Goal: Task Accomplishment & Management: Use online tool/utility

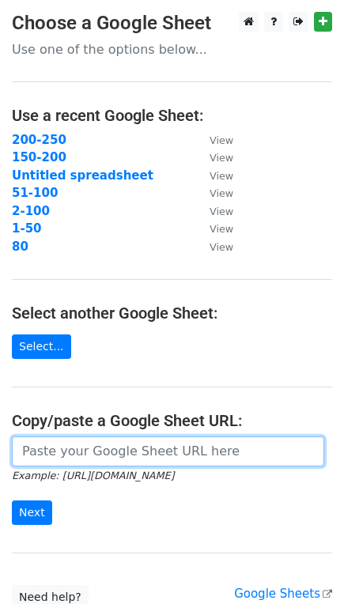
click at [102, 448] on input "url" at bounding box center [168, 452] width 312 height 30
paste input "https://docs.google.com/spreadsheets/d/11S_svDSIt2YQwcrnM7wi11ShG0VWYLz7QO23rmD…"
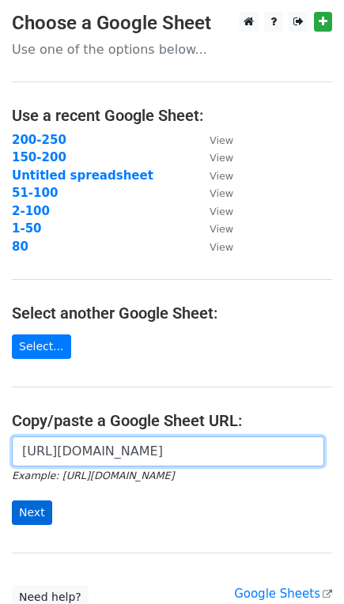
type input "https://docs.google.com/spreadsheets/d/11S_svDSIt2YQwcrnM7wi11ShG0VWYLz7QO23rmD…"
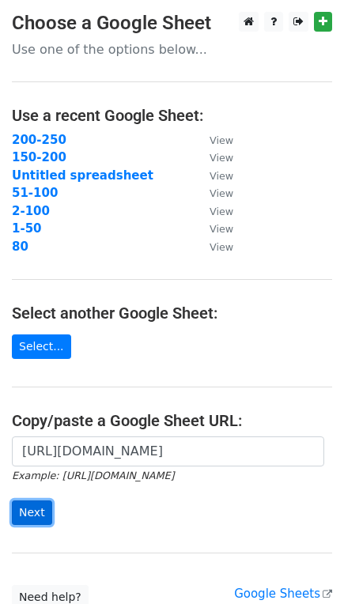
scroll to position [0, 0]
click at [28, 516] on input "Next" at bounding box center [32, 513] width 40 height 25
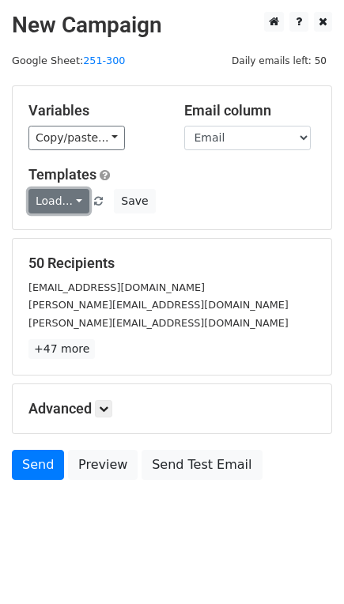
click at [66, 206] on link "Load..." at bounding box center [58, 201] width 61 height 25
click at [68, 236] on link "UK.Profs" at bounding box center [91, 237] width 125 height 25
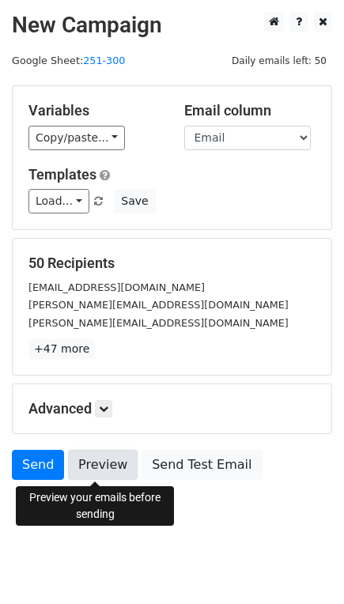
click at [110, 474] on link "Preview" at bounding box center [103, 465] width 70 height 30
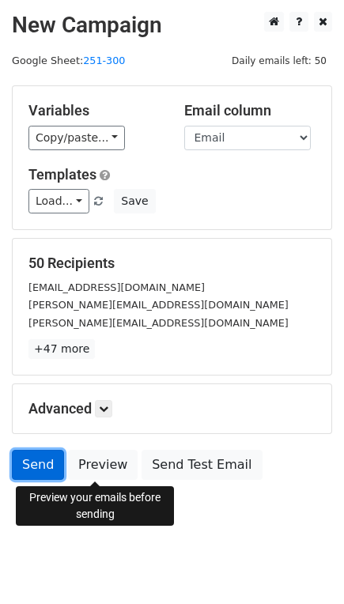
click at [37, 460] on link "Send" at bounding box center [38, 465] width 52 height 30
